Goal: Navigation & Orientation: Find specific page/section

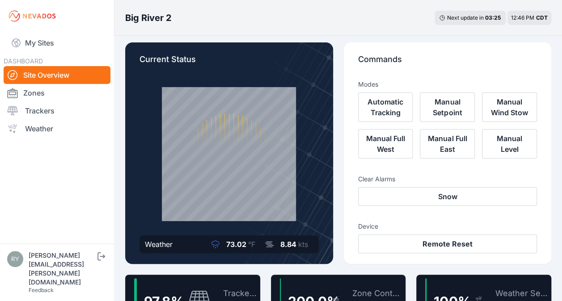
scroll to position [7, 0]
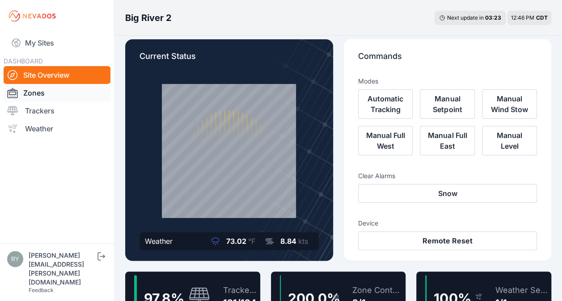
click at [59, 97] on link "Zones" at bounding box center [57, 93] width 107 height 18
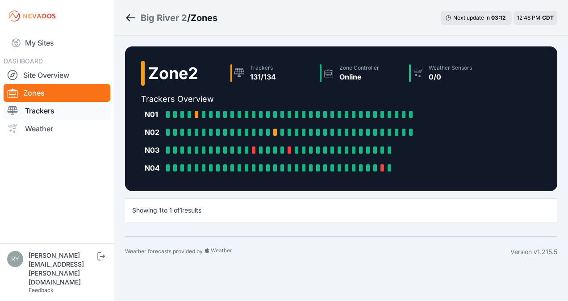
click at [50, 118] on link "Trackers" at bounding box center [57, 111] width 107 height 18
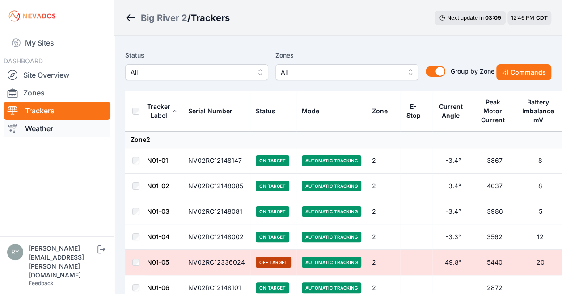
click at [39, 129] on link "Weather" at bounding box center [57, 129] width 107 height 18
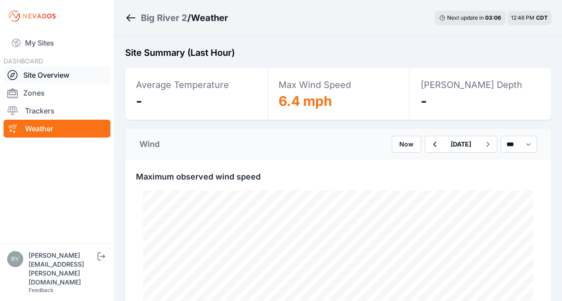
click at [29, 73] on link "Site Overview" at bounding box center [57, 75] width 107 height 18
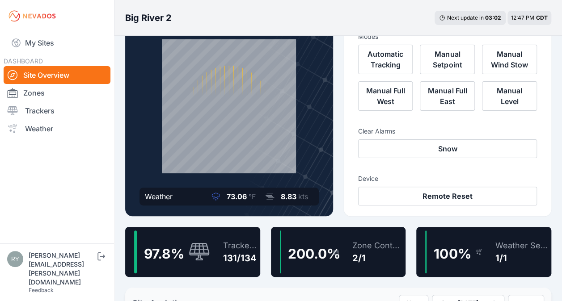
scroll to position [53, 0]
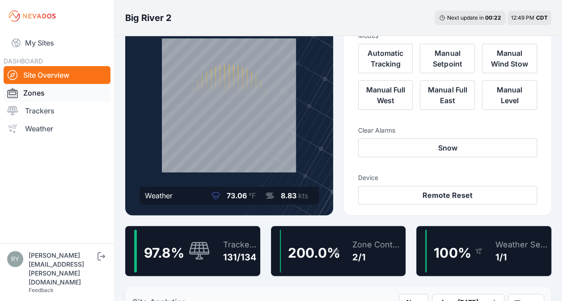
click at [49, 97] on link "Zones" at bounding box center [57, 93] width 107 height 18
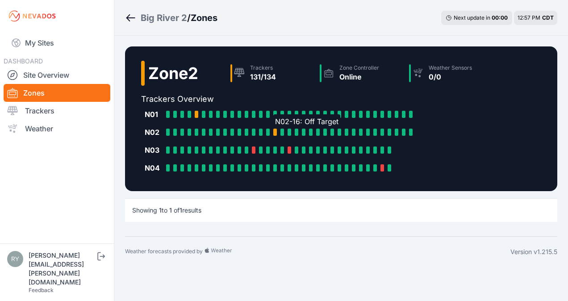
click at [273, 135] on div at bounding box center [275, 132] width 4 height 7
